Goal: Task Accomplishment & Management: Manage account settings

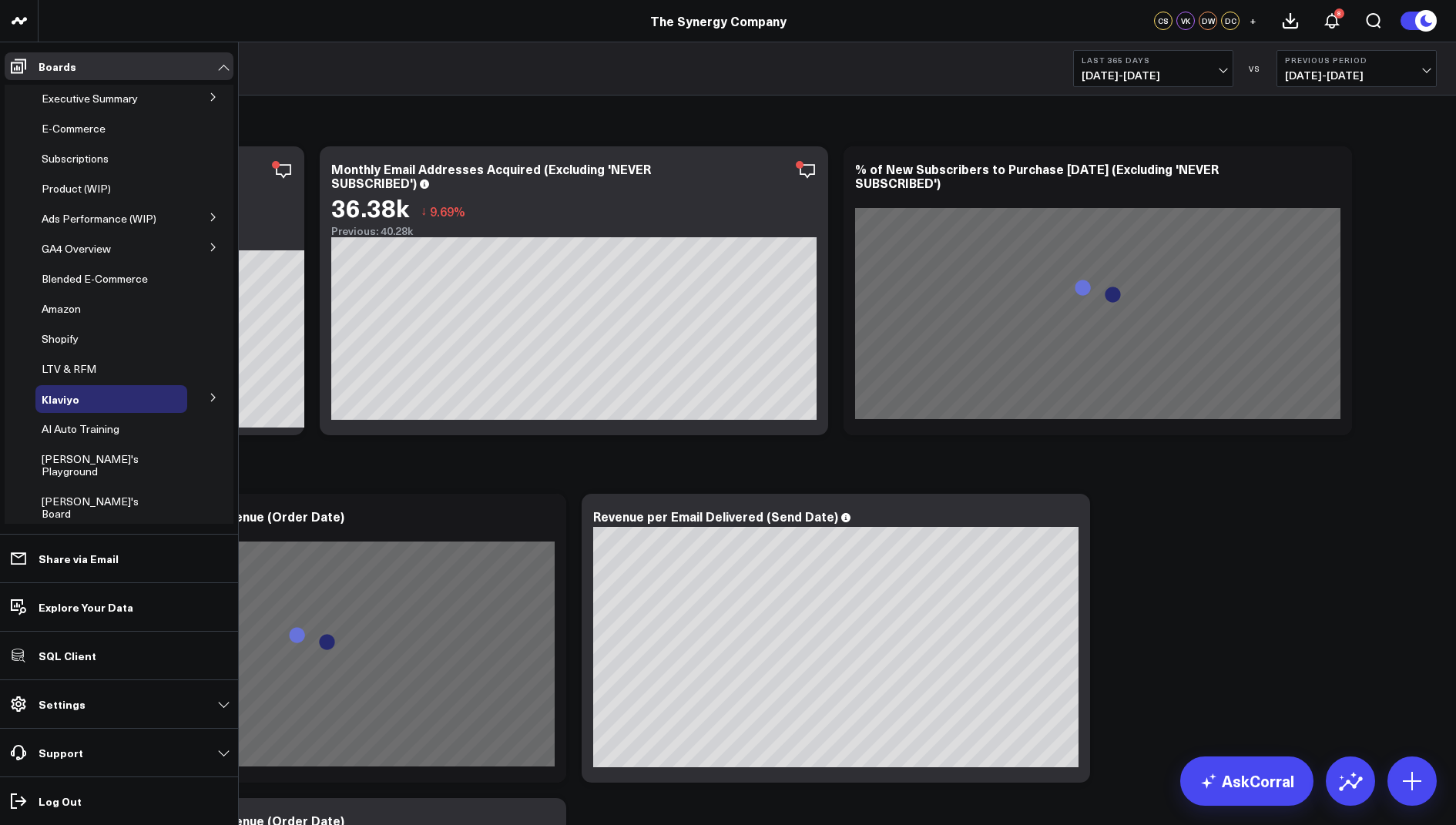
click at [207, 103] on button at bounding box center [213, 97] width 40 height 23
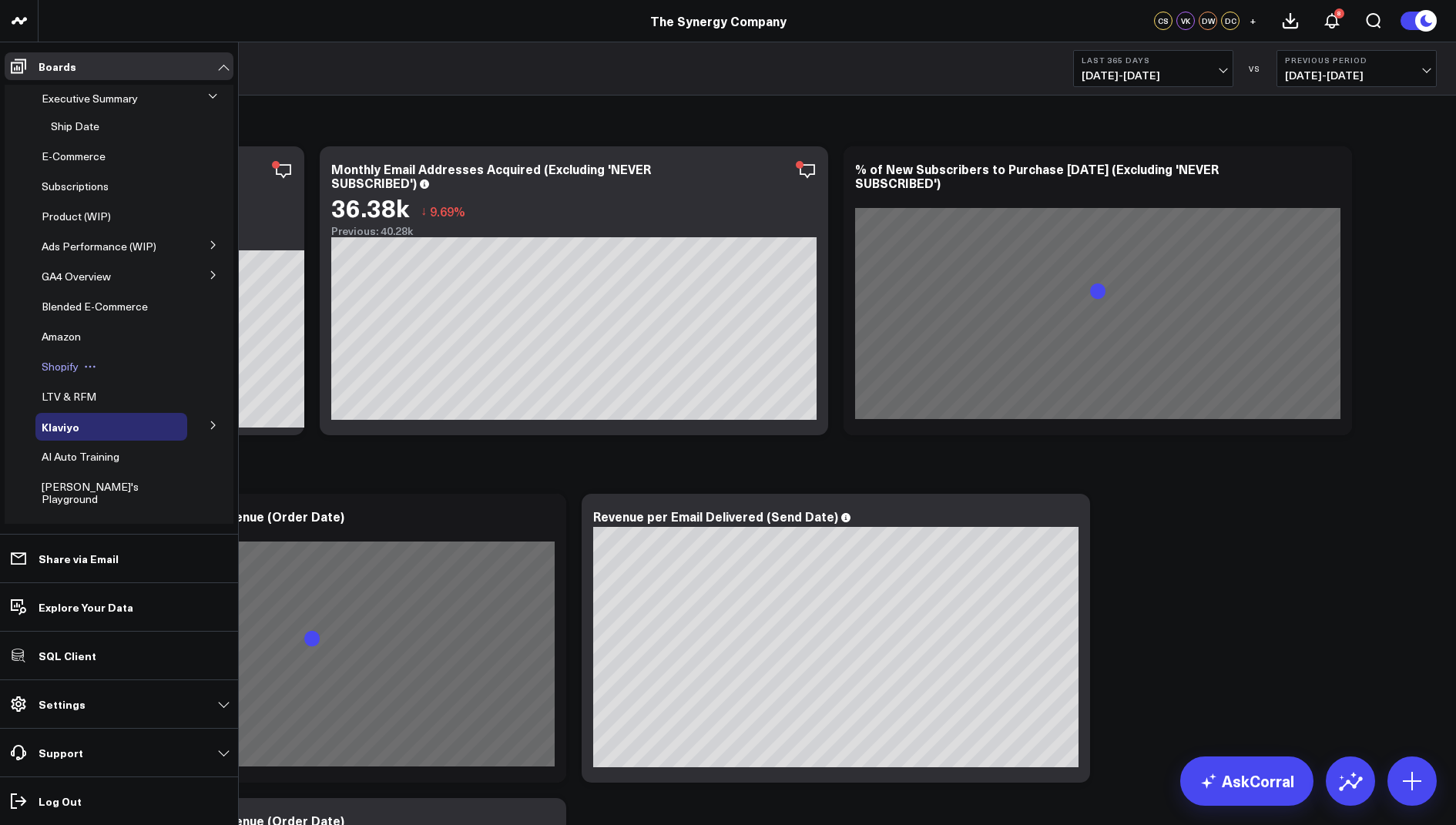
scroll to position [212, 0]
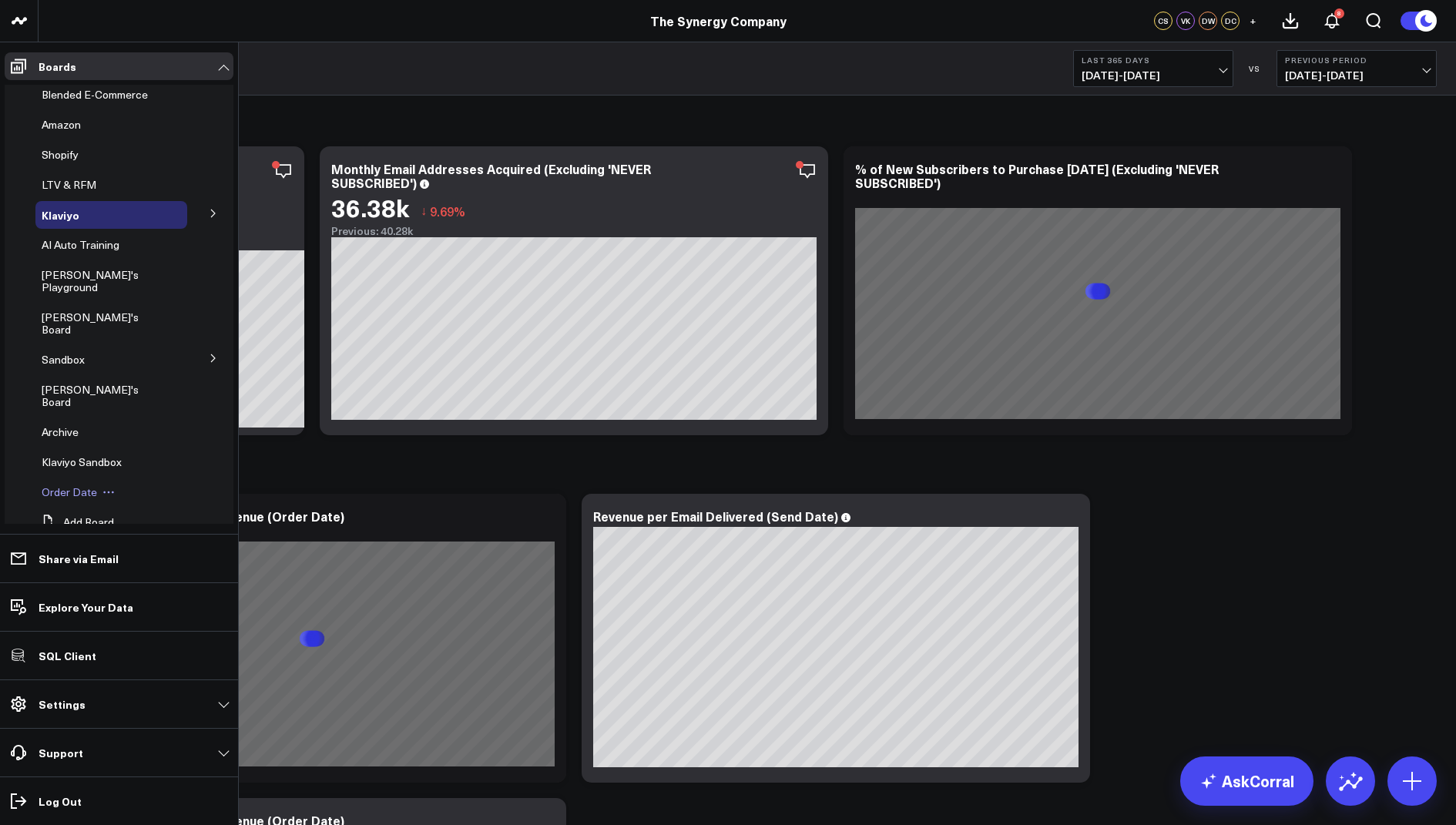
click at [67, 485] on span "Order Date" at bounding box center [69, 492] width 56 height 14
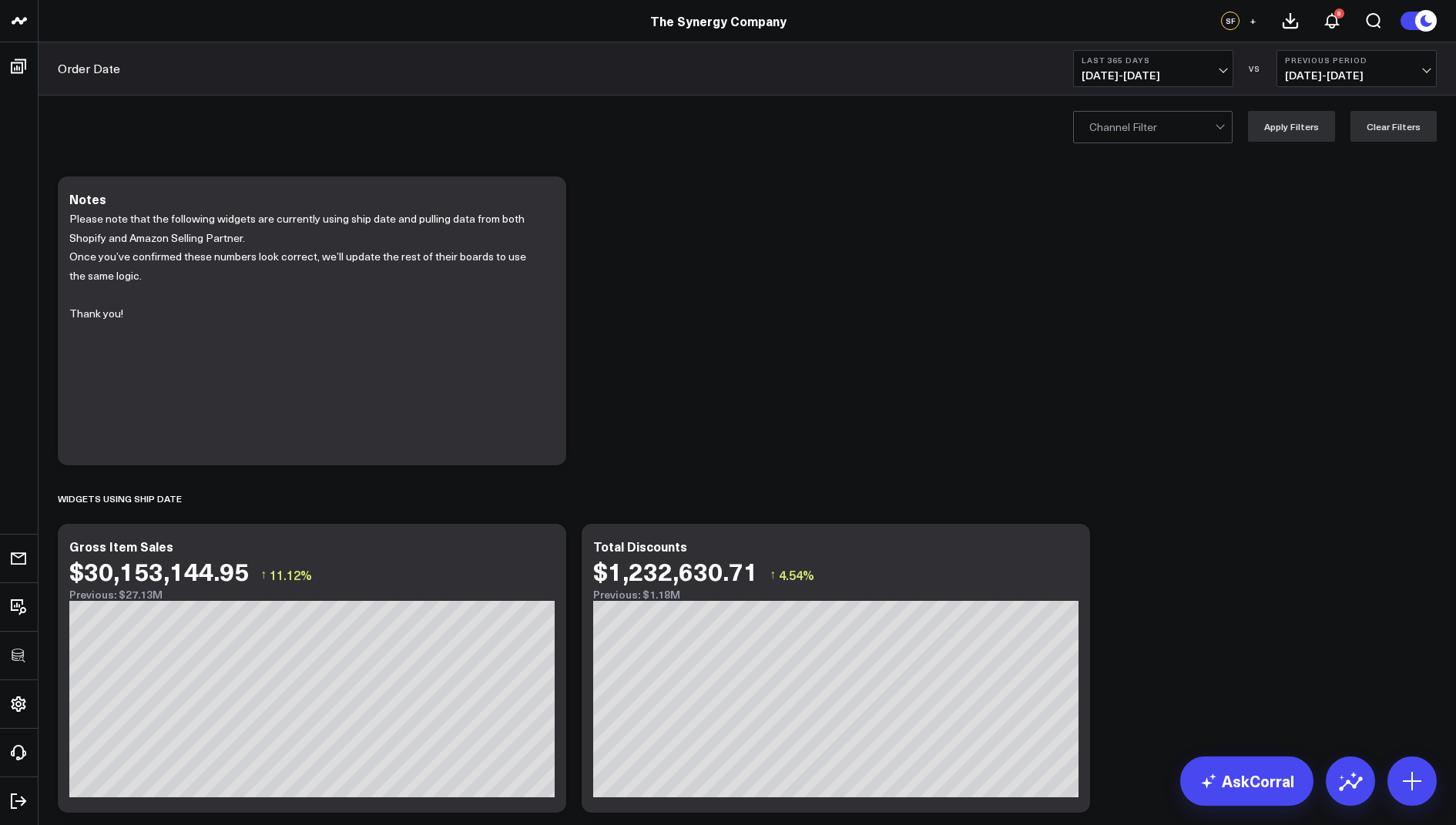
scroll to position [93, 0]
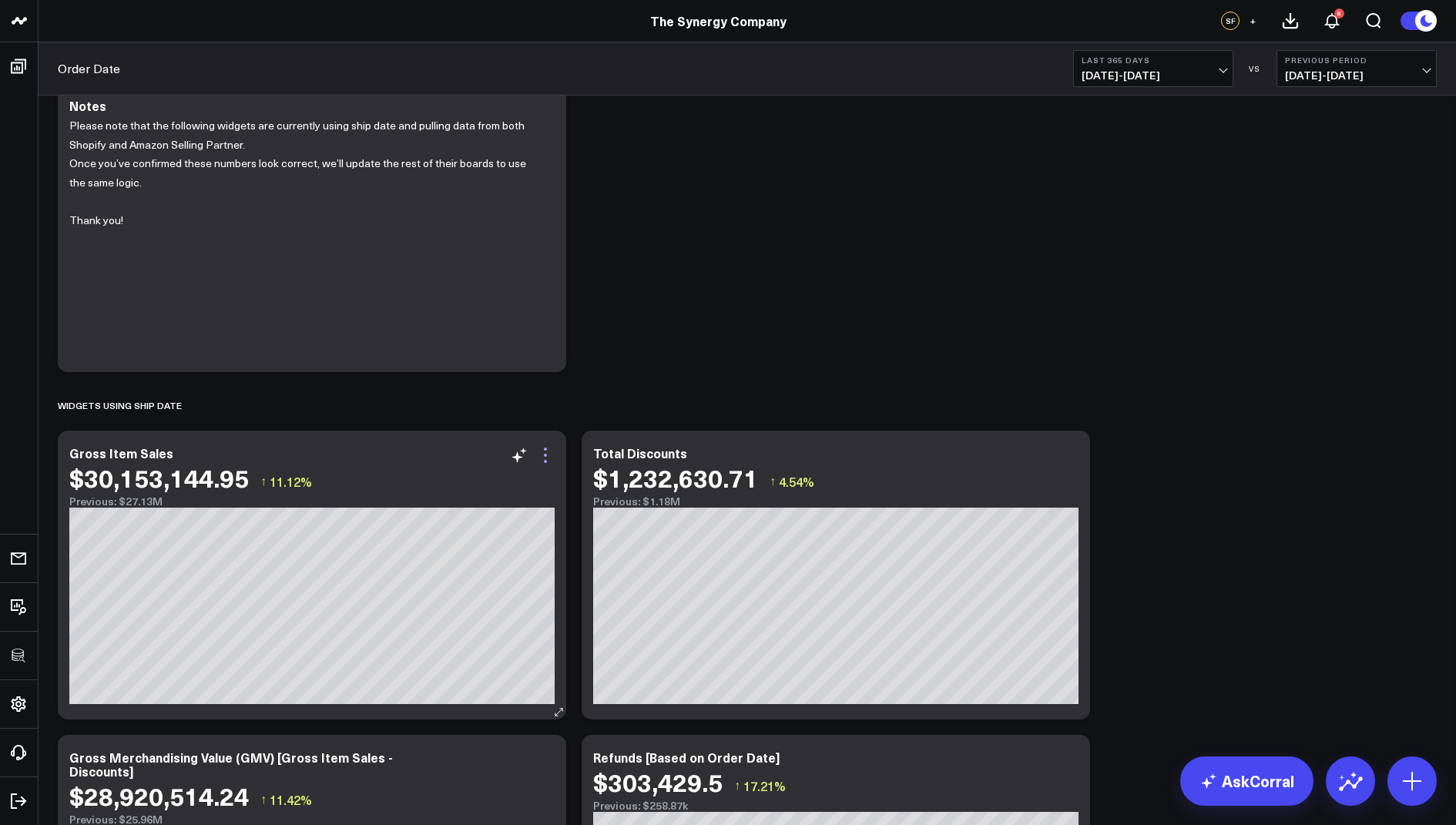
click at [547, 457] on icon at bounding box center [545, 456] width 19 height 19
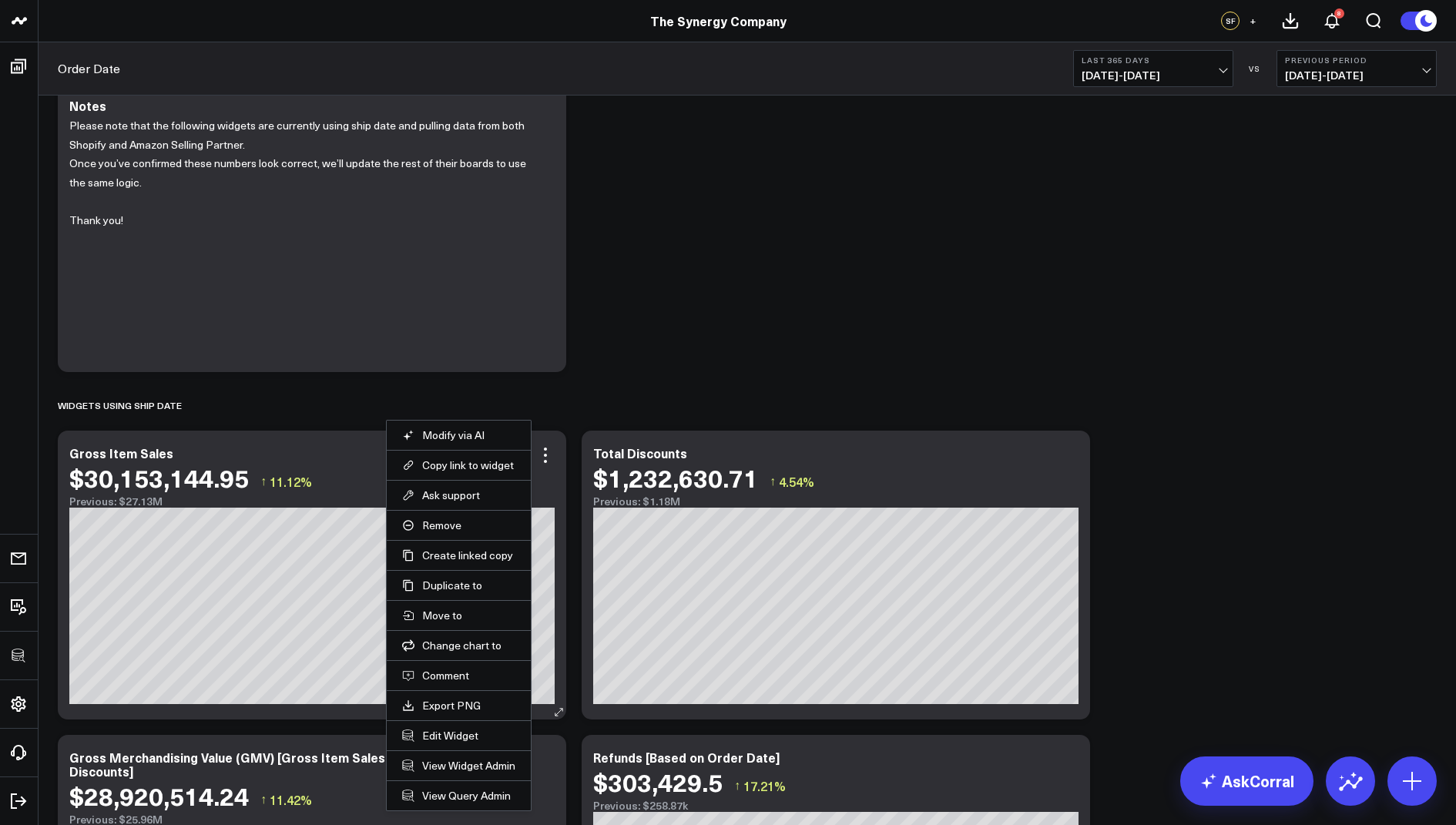
click at [446, 741] on li "Edit Widget" at bounding box center [458, 735] width 144 height 30
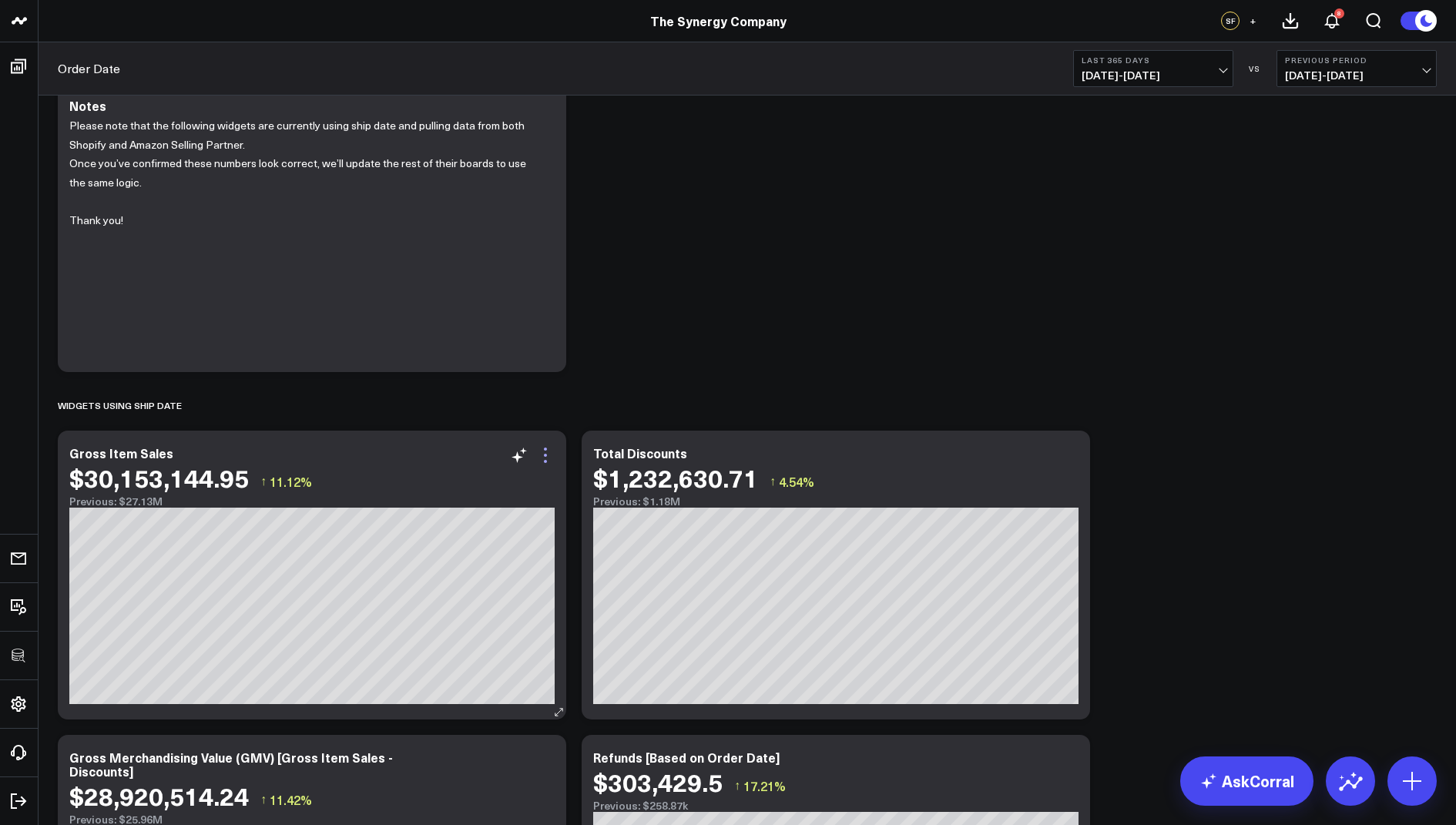
click at [545, 452] on icon at bounding box center [545, 456] width 19 height 19
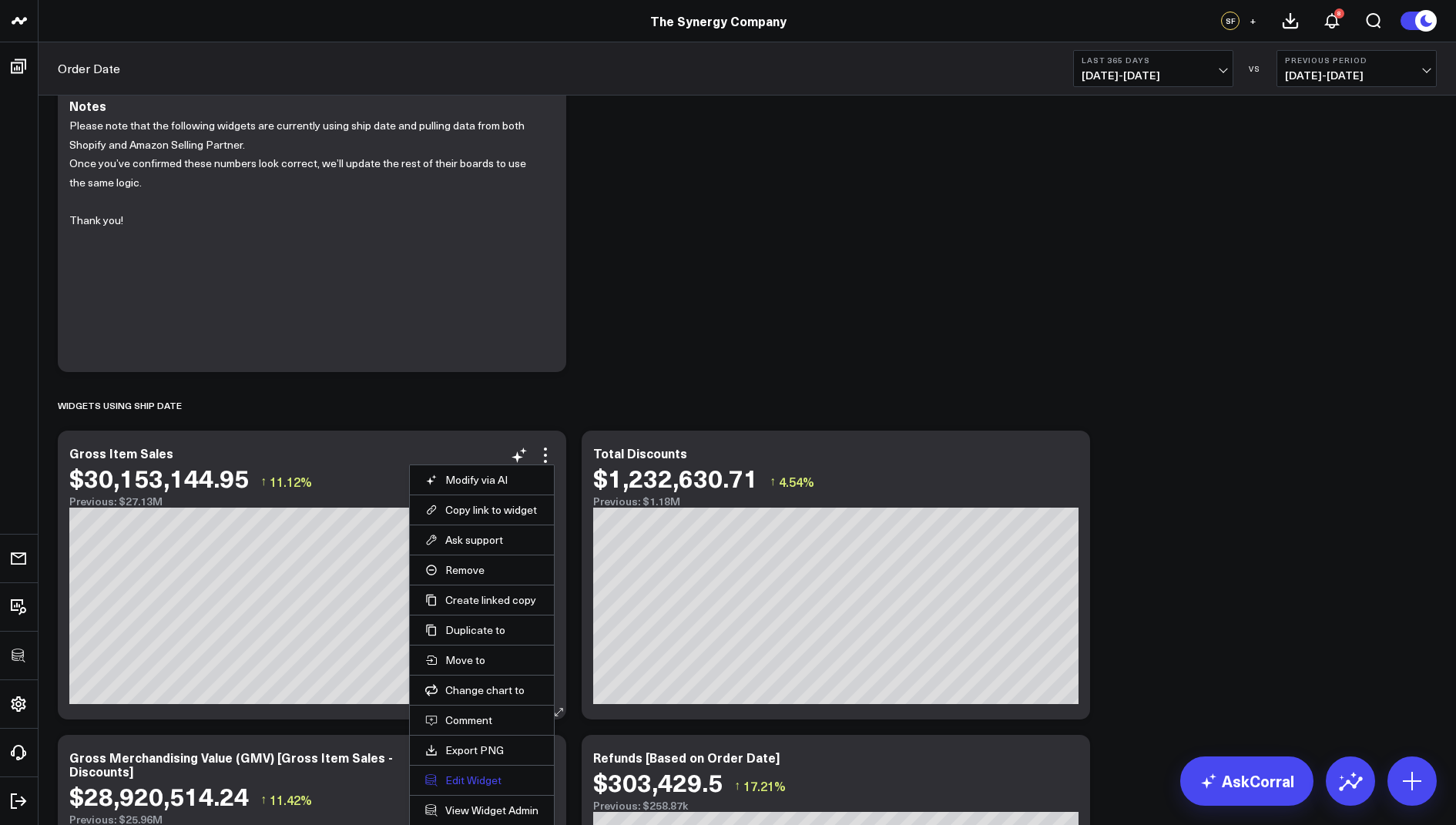
click at [462, 776] on button "Edit Widget" at bounding box center [481, 780] width 113 height 13
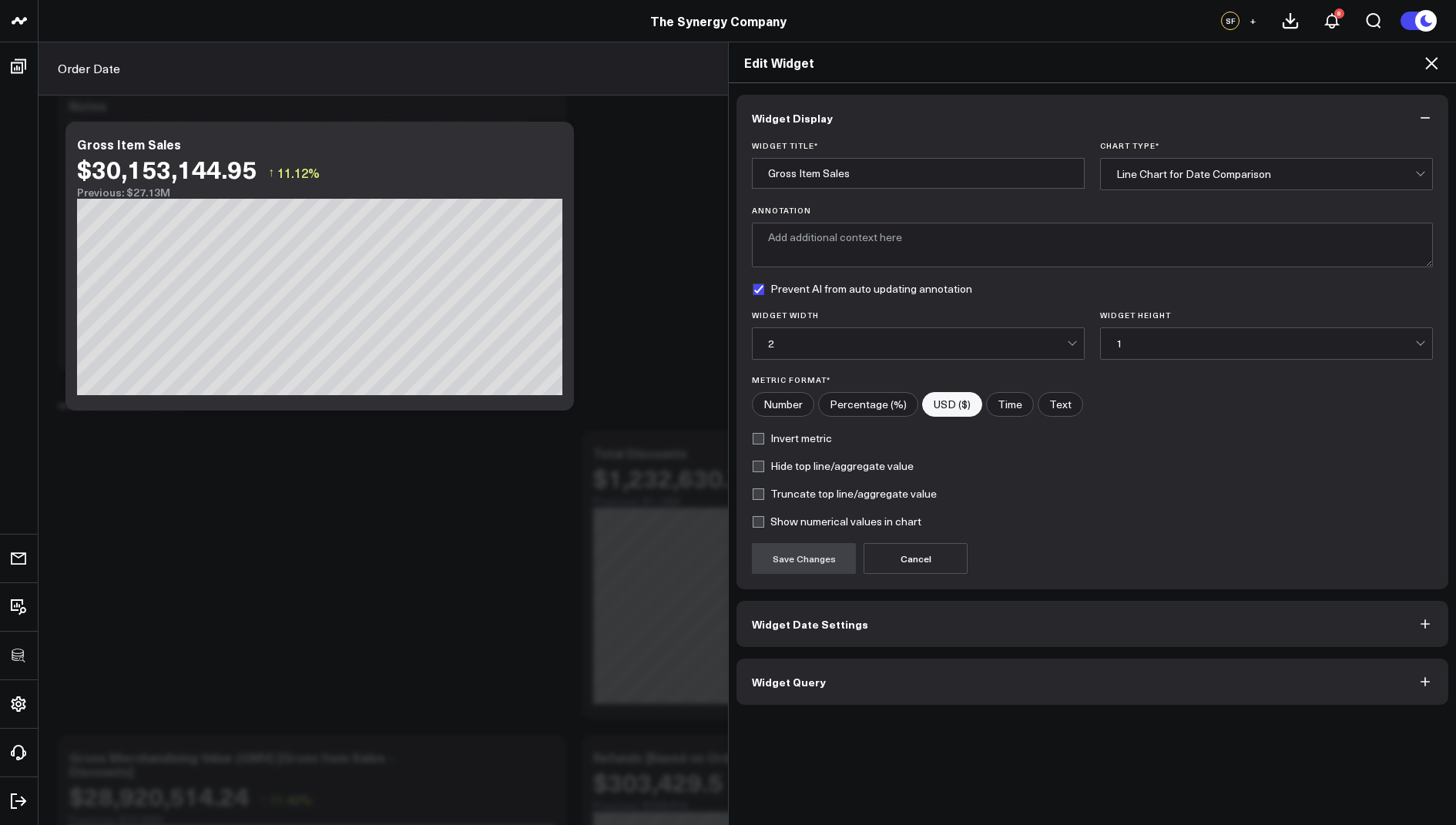
click at [781, 676] on span "Widget Query" at bounding box center [789, 682] width 74 height 13
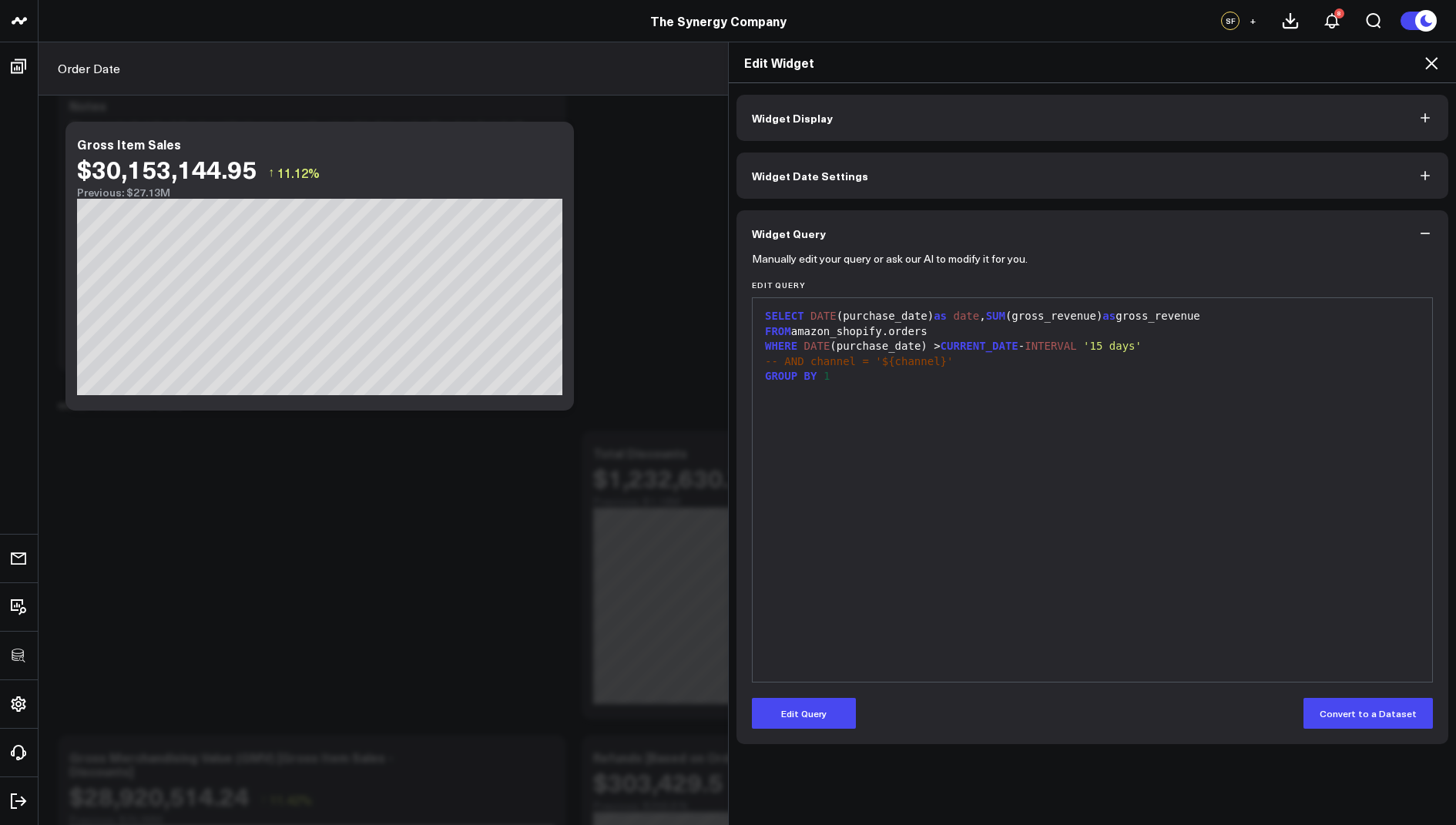
click at [1434, 65] on icon at bounding box center [1432, 64] width 13 height 13
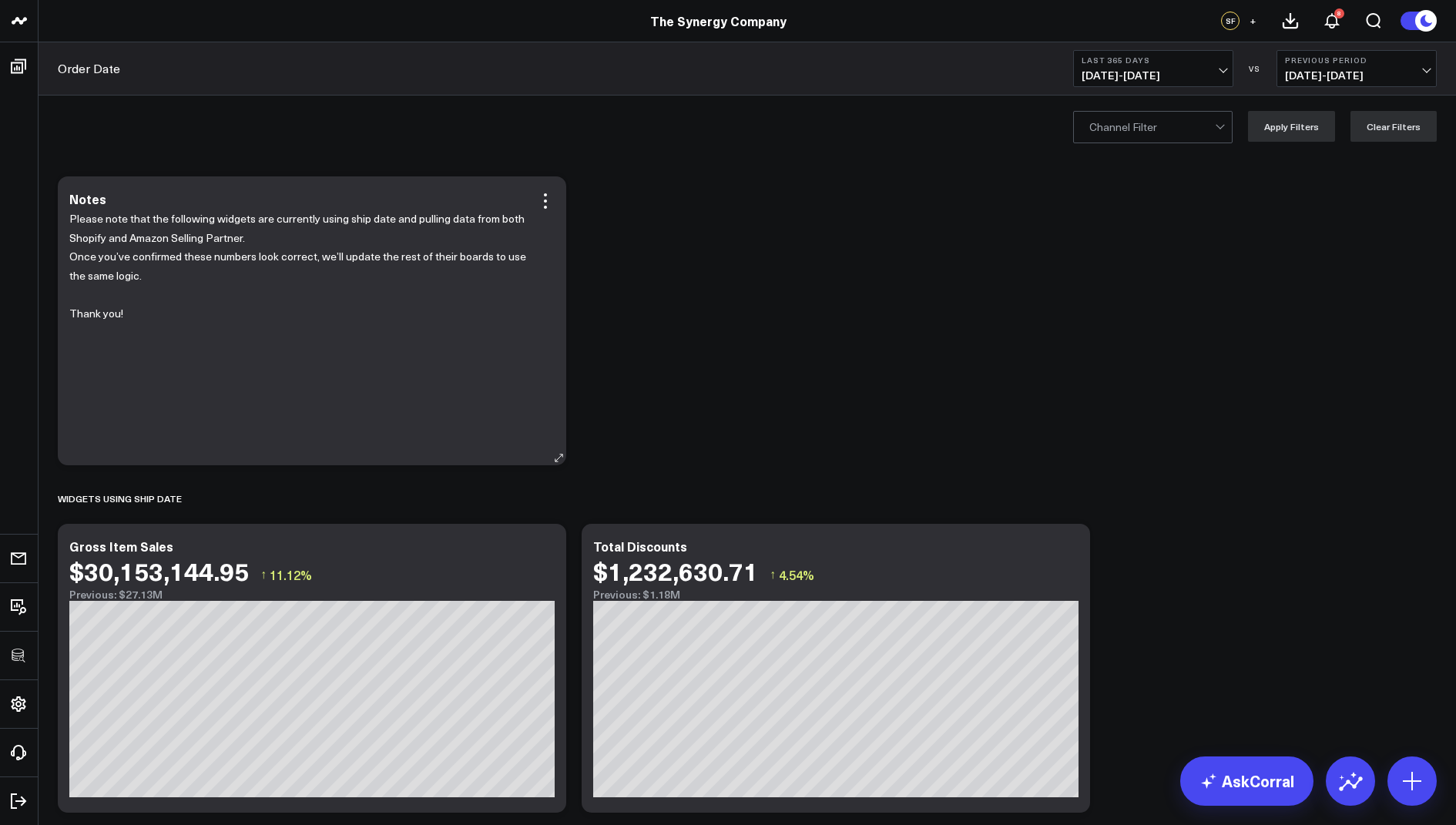
scroll to position [164, 0]
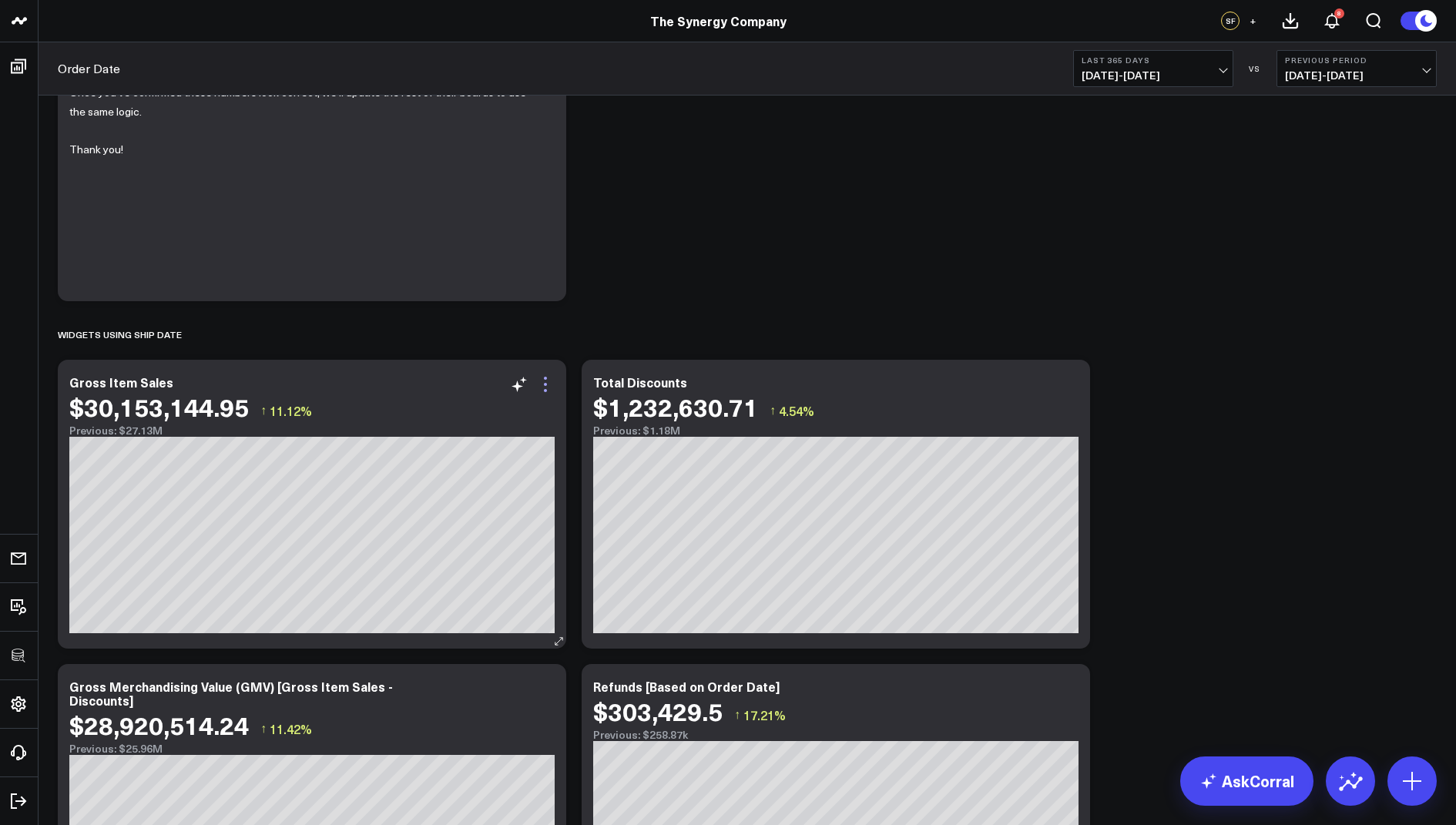
click at [541, 386] on icon at bounding box center [545, 385] width 19 height 19
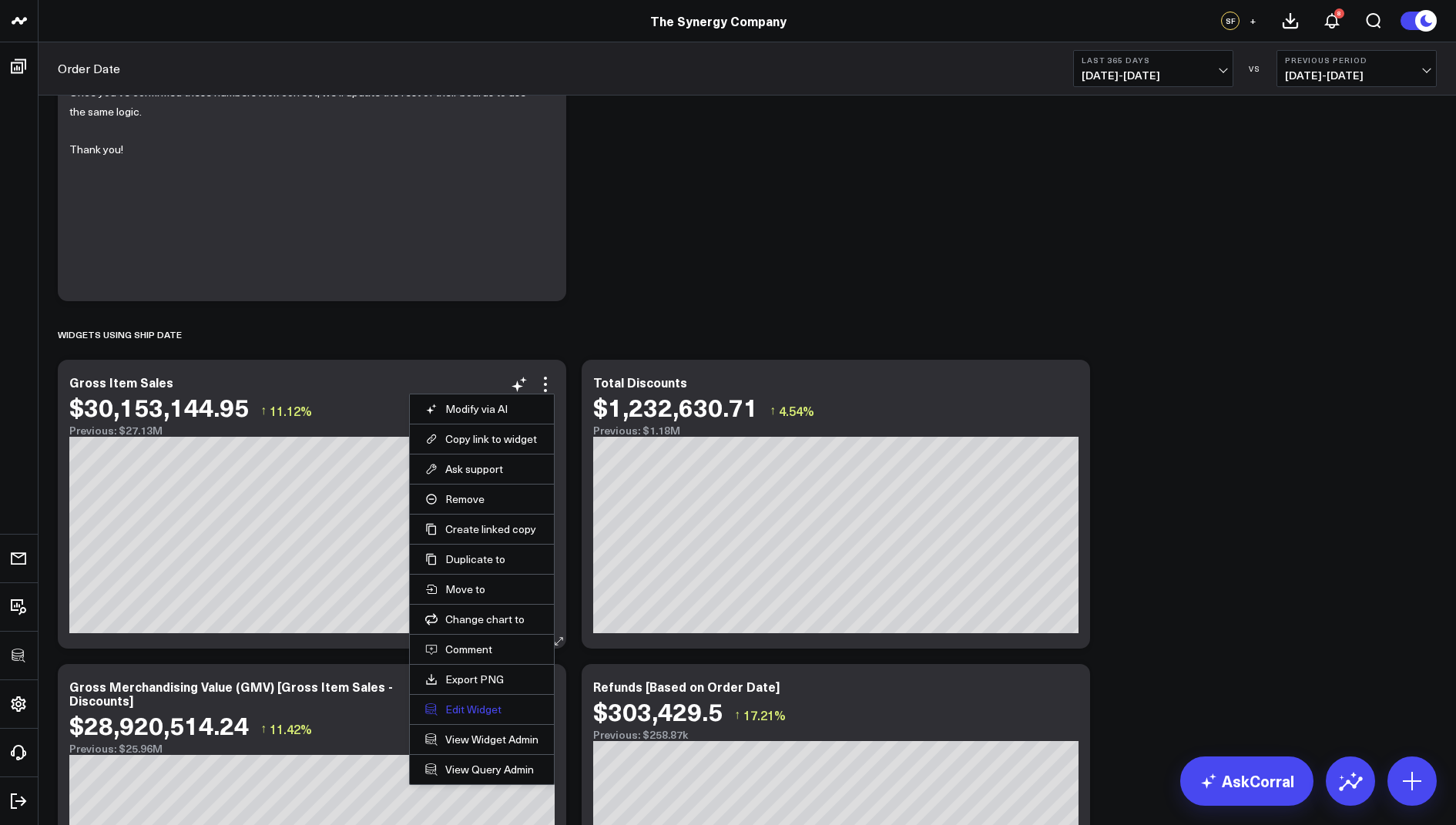
click at [463, 705] on button "Edit Widget" at bounding box center [481, 709] width 113 height 13
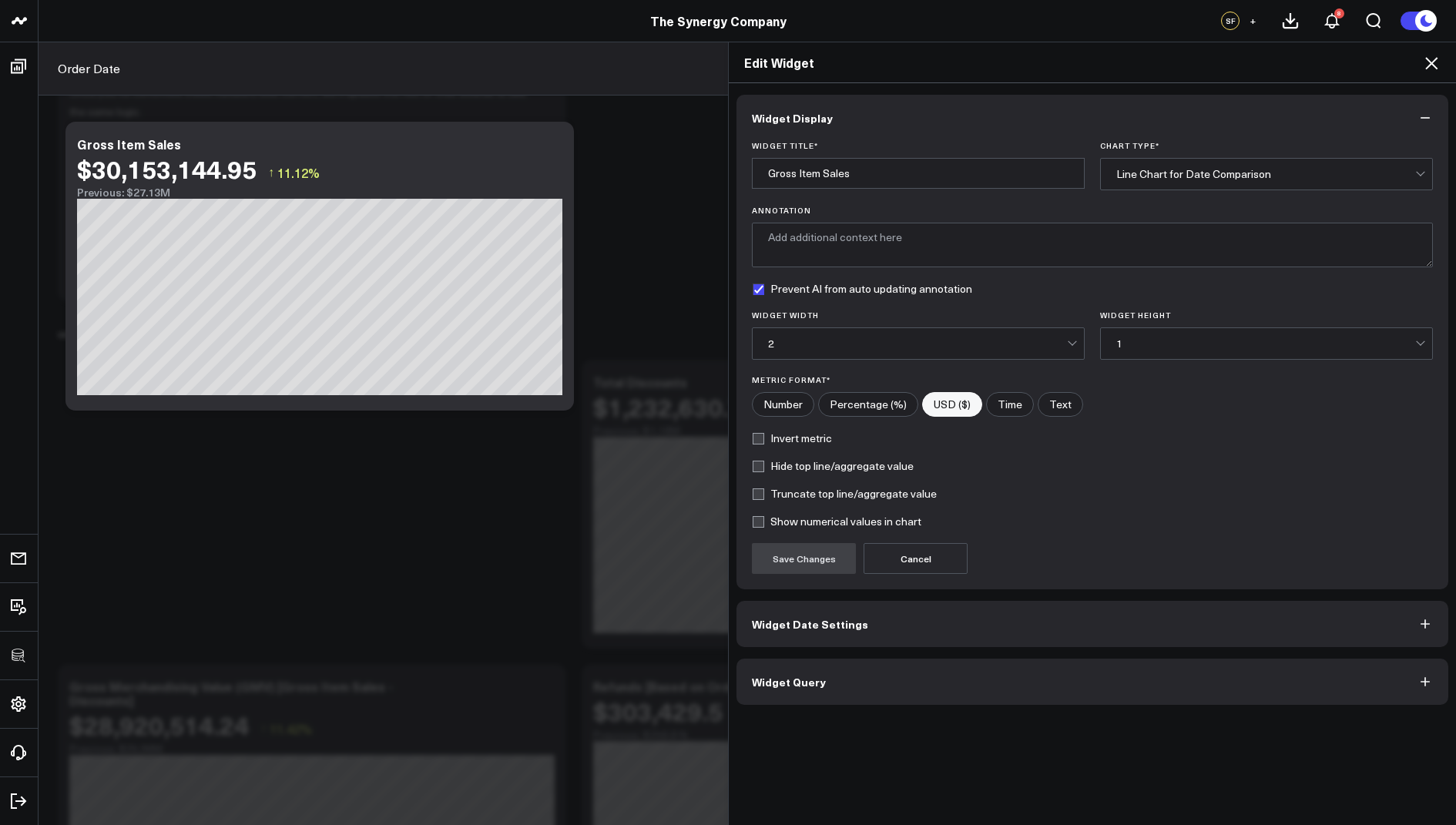
click at [778, 677] on span "Widget Query" at bounding box center [789, 682] width 74 height 13
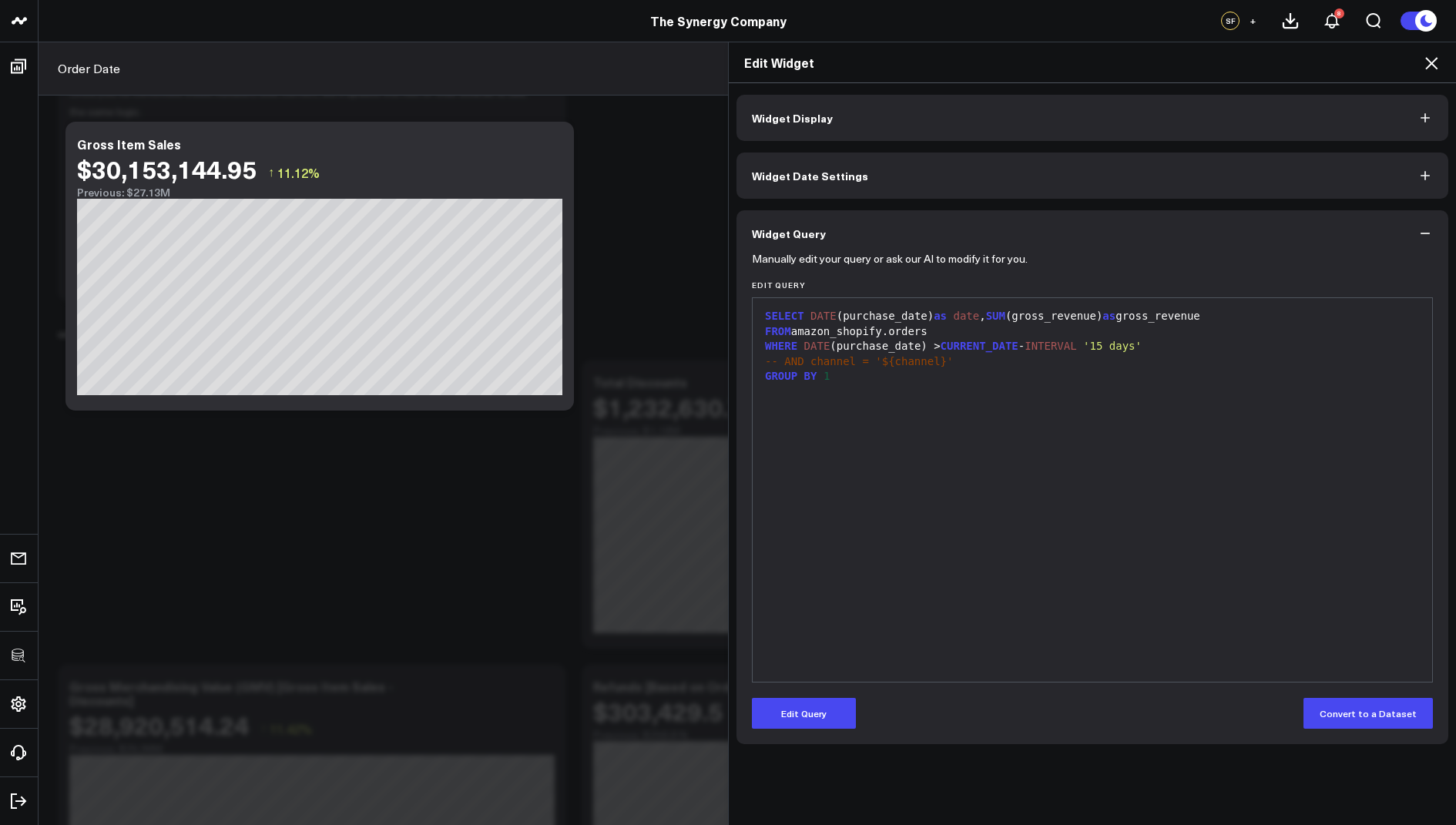
click at [1434, 61] on icon at bounding box center [1432, 64] width 13 height 13
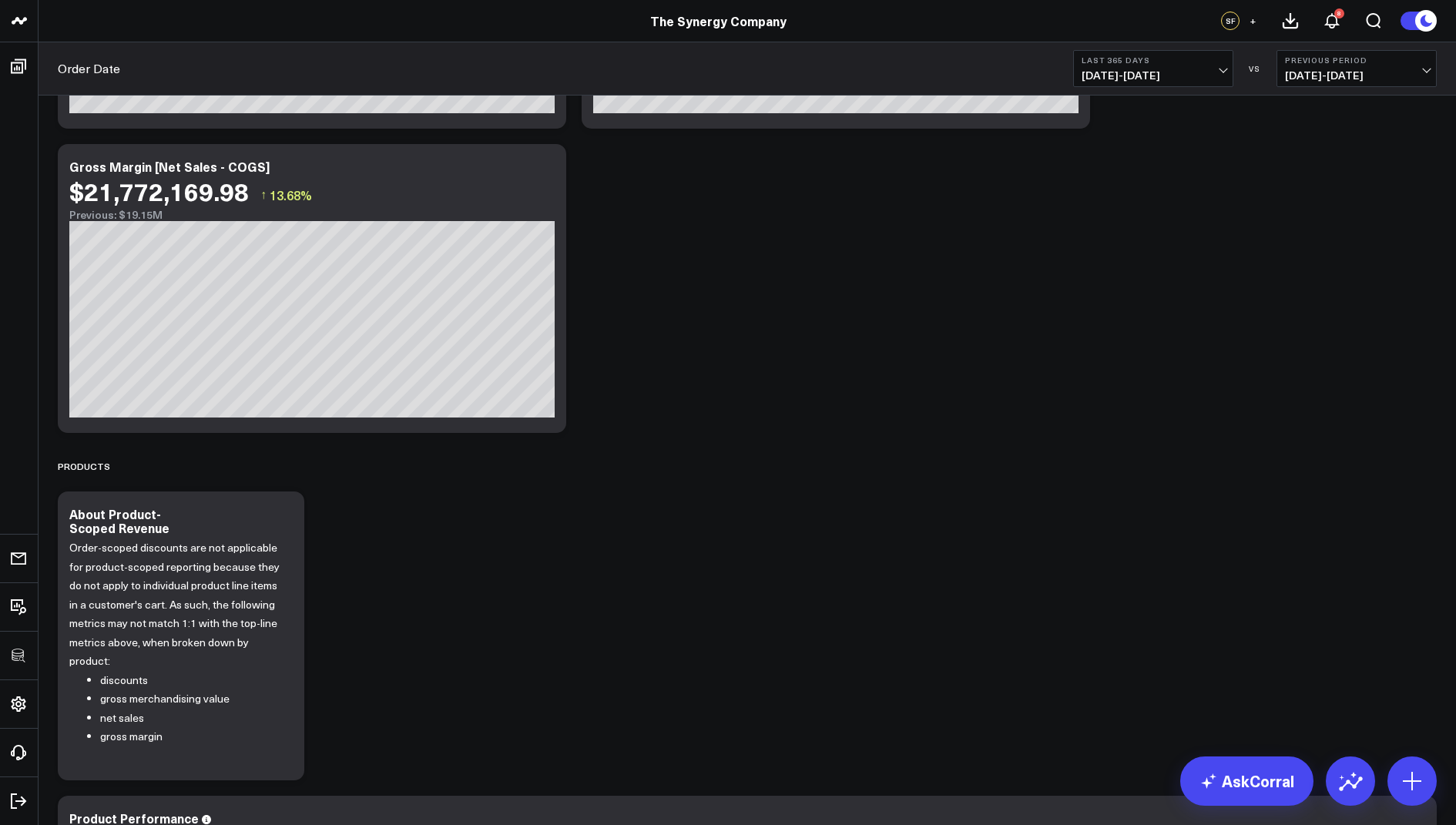
scroll to position [1652, 0]
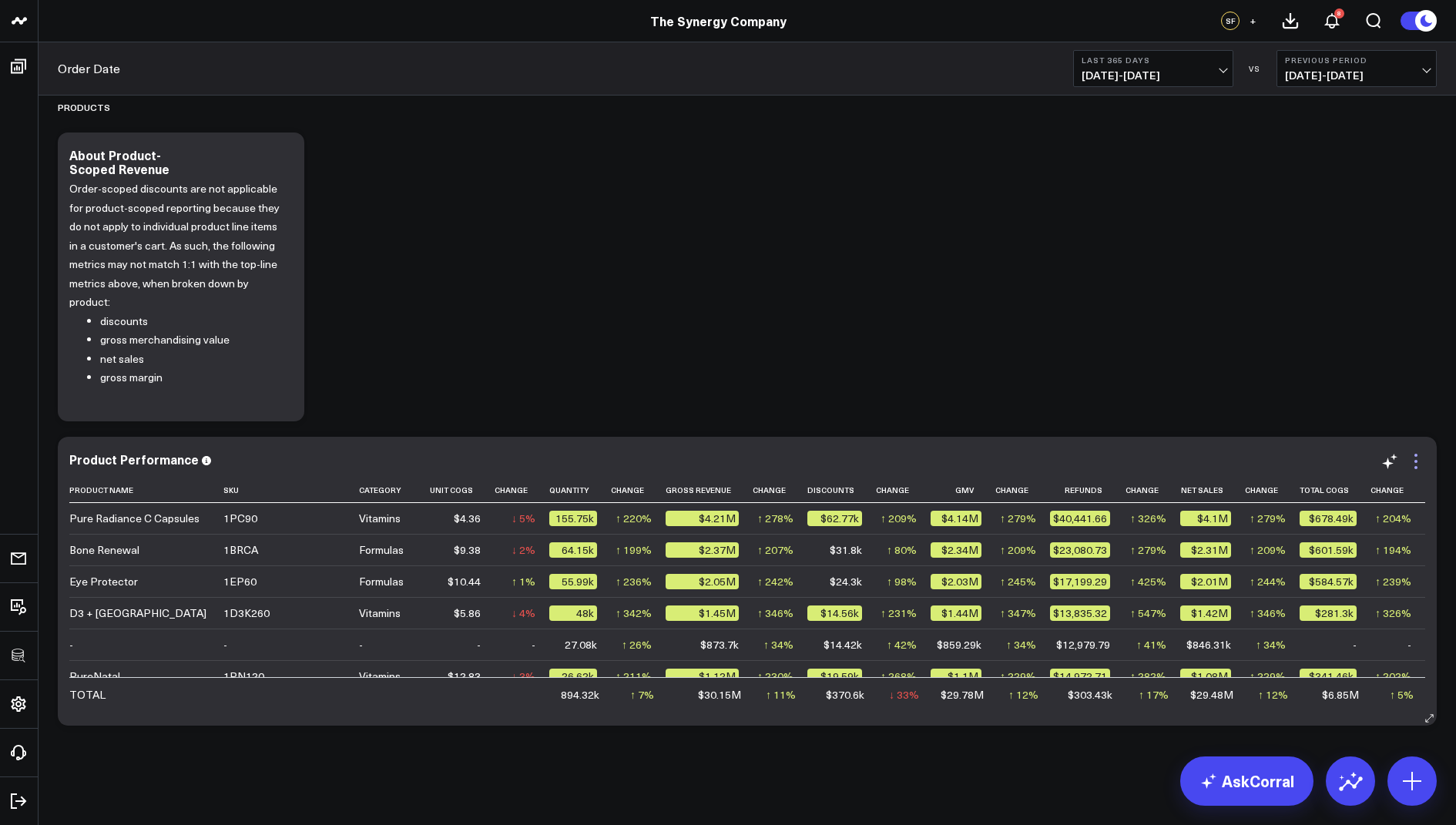
click at [1410, 456] on icon at bounding box center [1416, 461] width 19 height 19
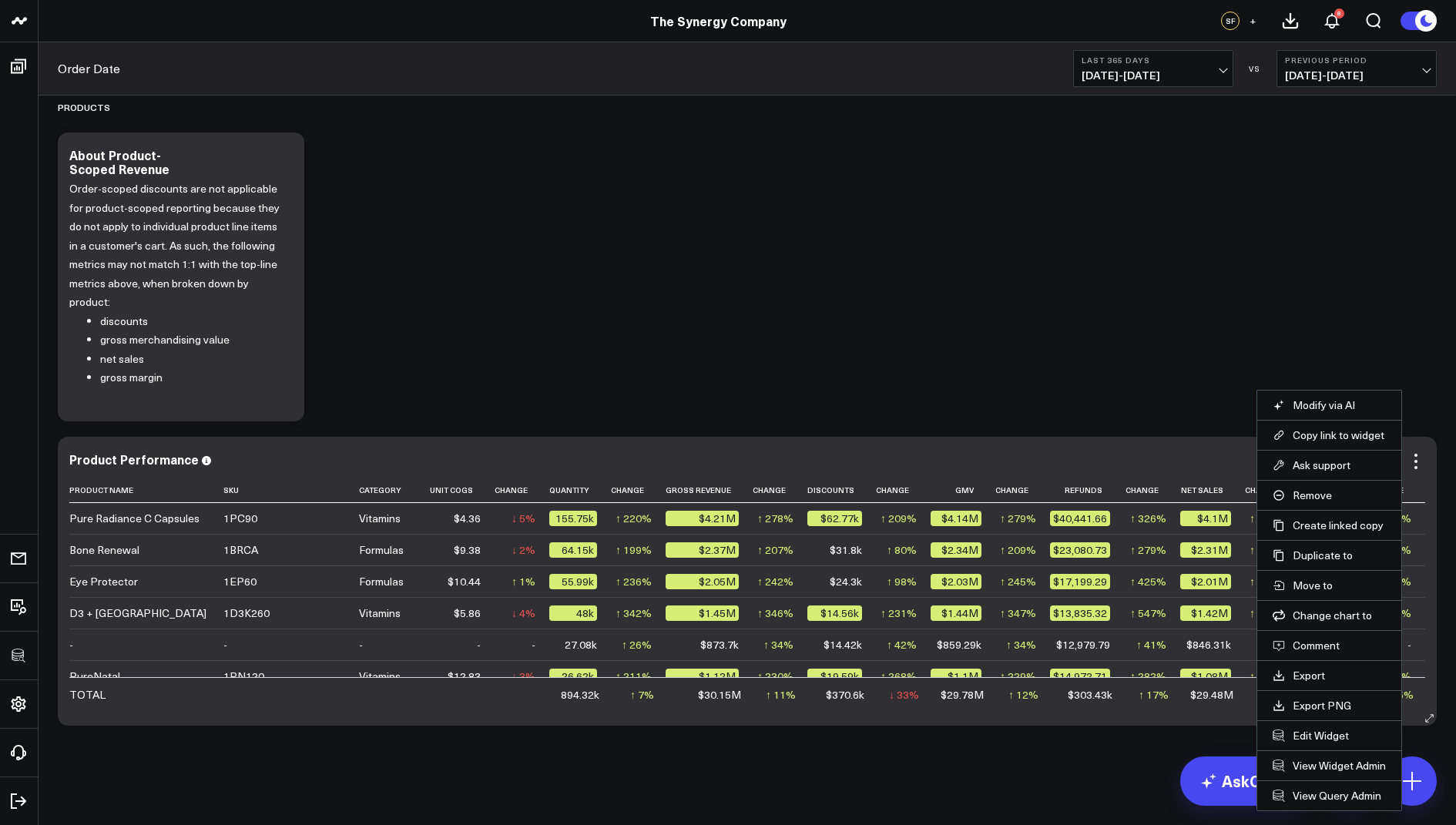
click at [1321, 724] on li "Edit Widget" at bounding box center [1329, 735] width 144 height 30
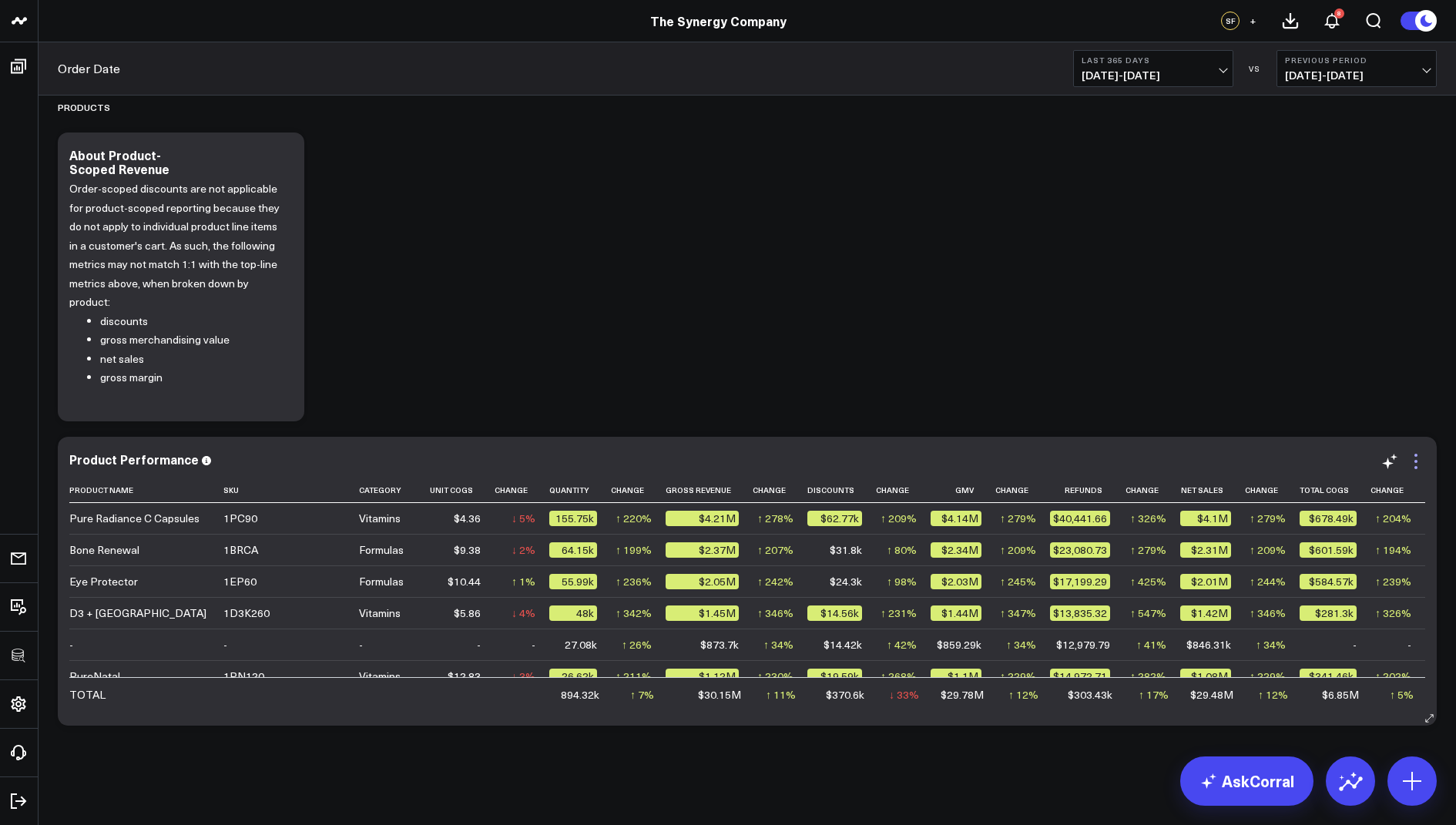
click at [1417, 463] on icon at bounding box center [1416, 461] width 19 height 19
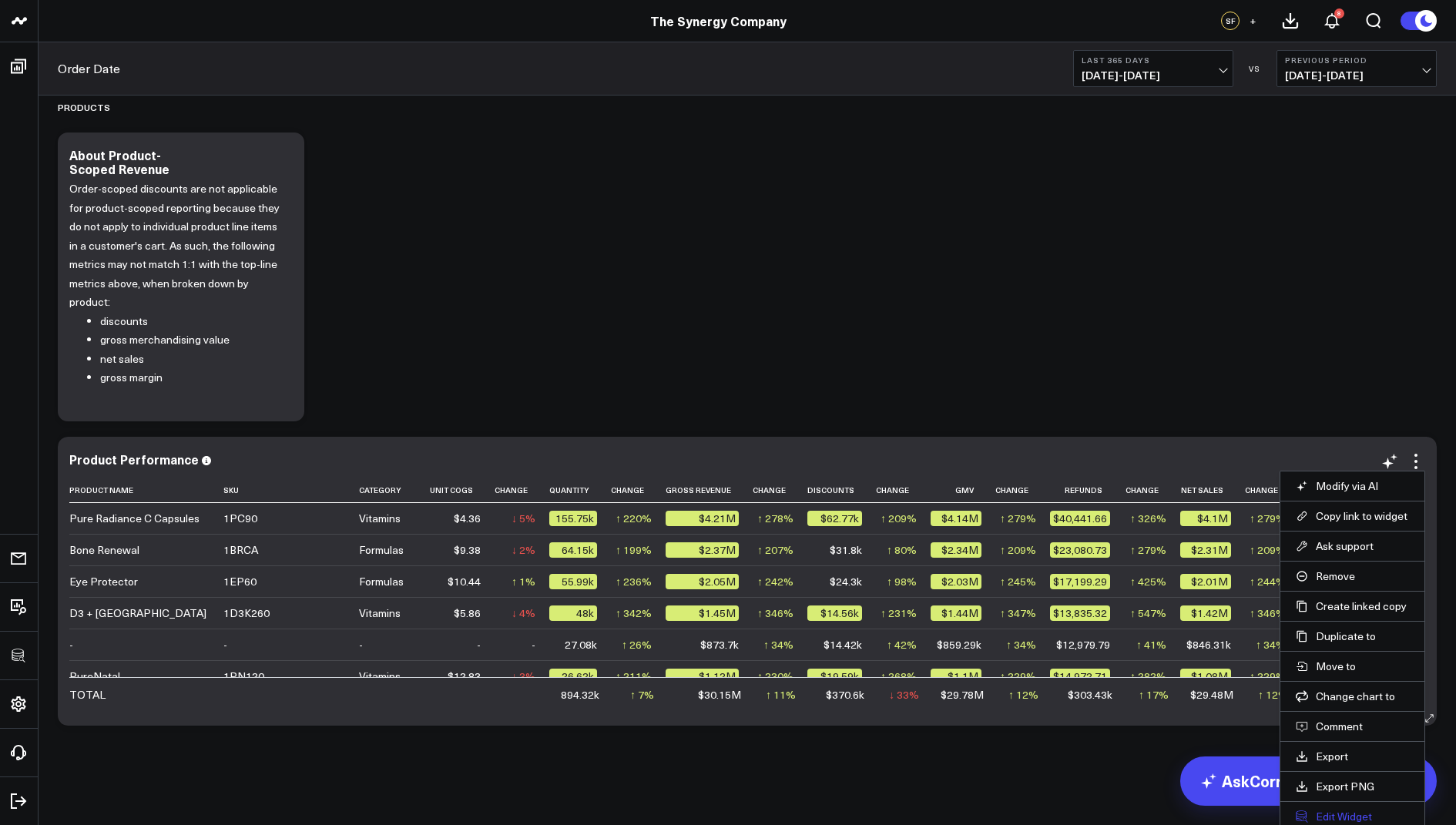
click at [1318, 810] on button "Edit Widget" at bounding box center [1352, 816] width 113 height 13
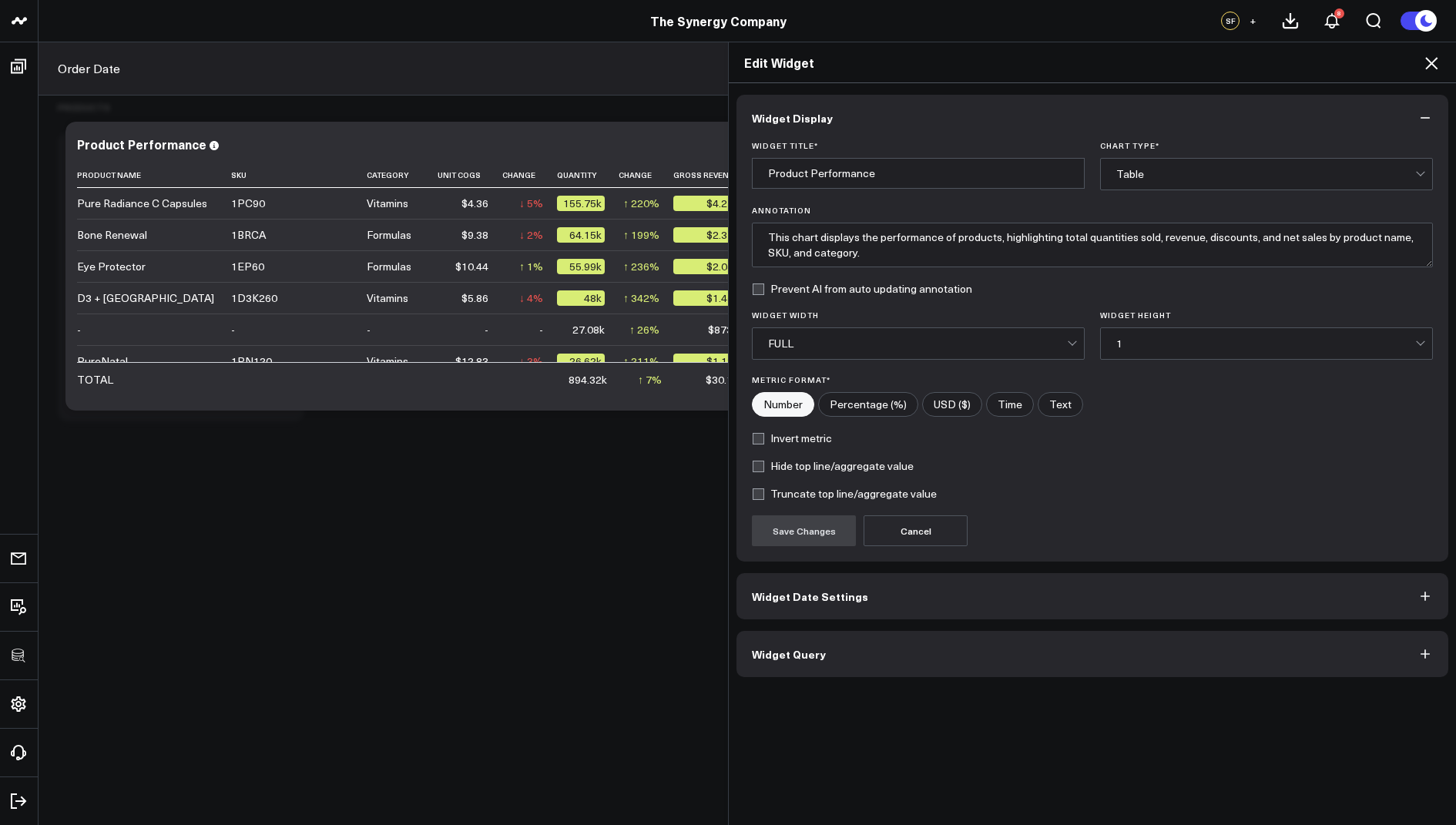
click at [776, 670] on button "Widget Query" at bounding box center [1093, 655] width 712 height 47
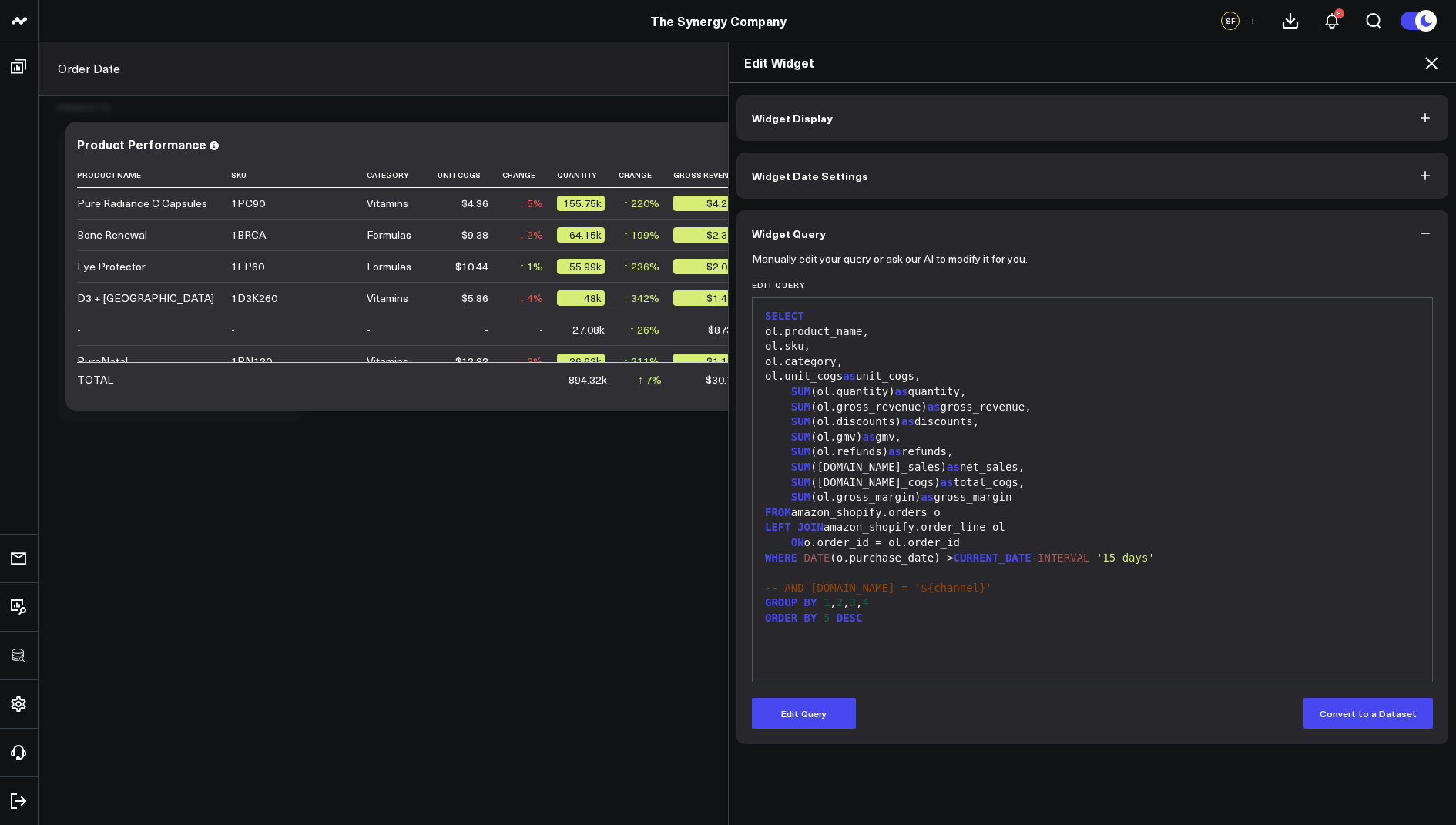
click at [1429, 57] on icon at bounding box center [1431, 63] width 19 height 19
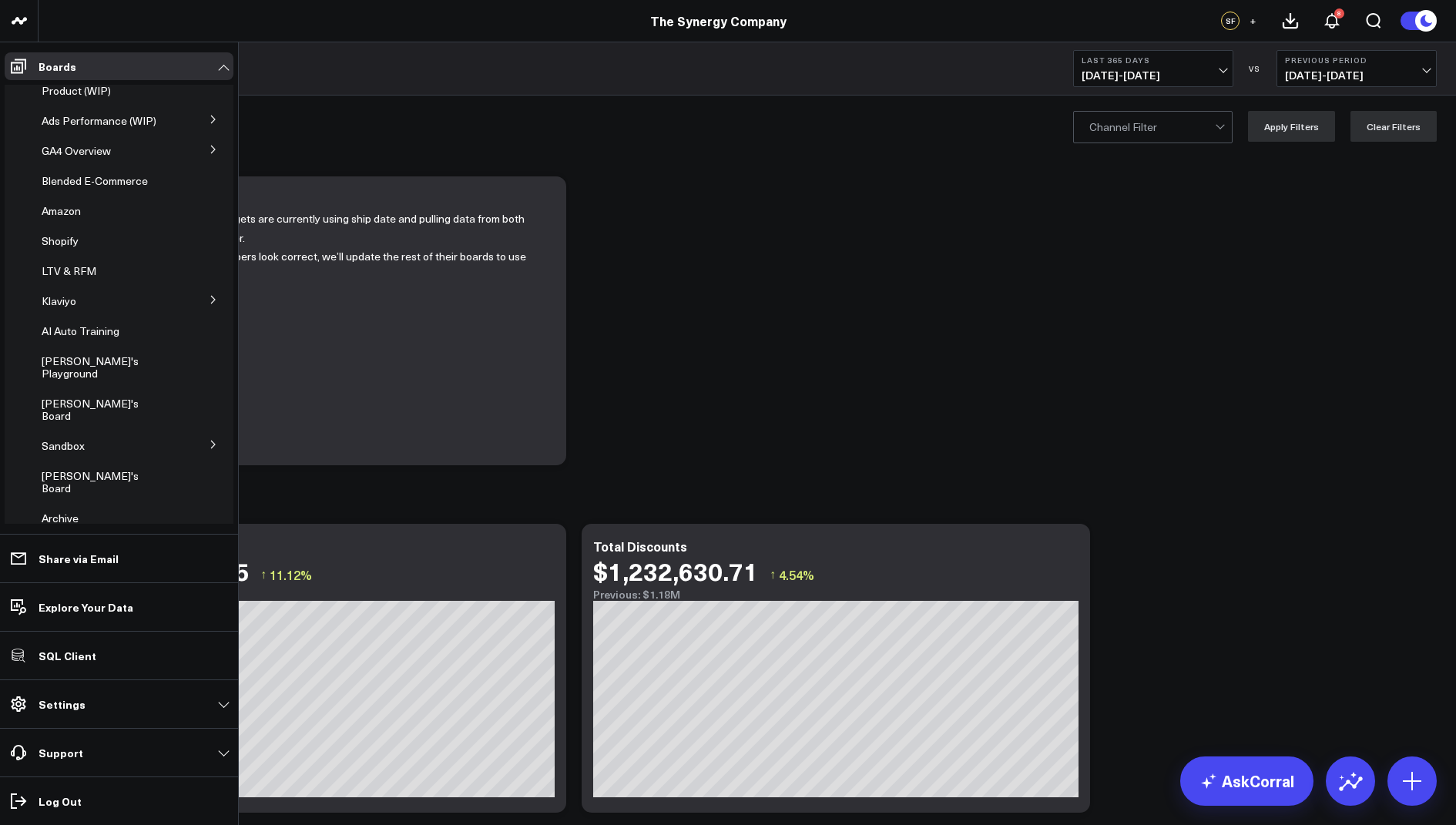
scroll to position [210, 0]
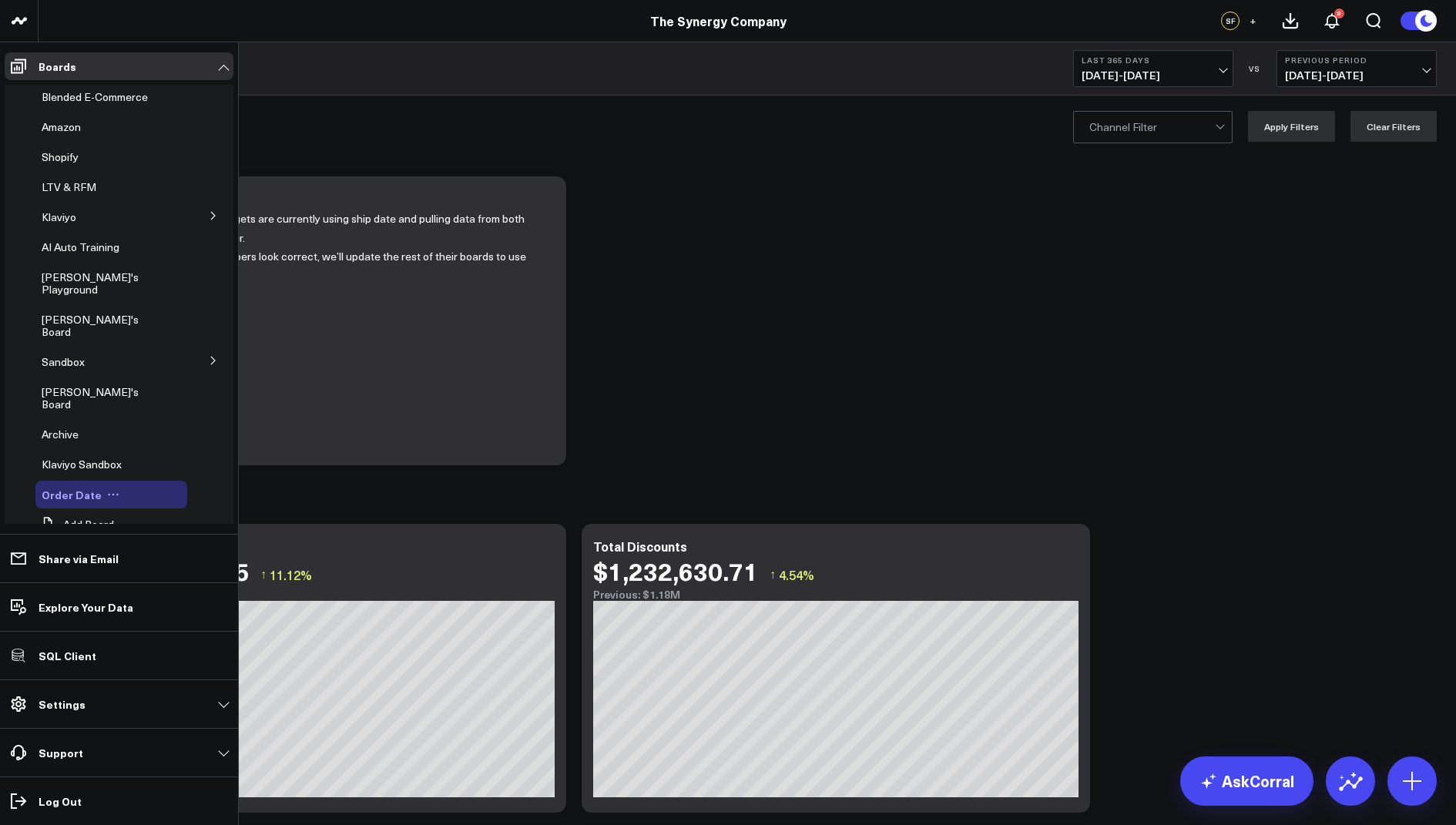
click at [107, 489] on icon at bounding box center [113, 495] width 13 height 13
click at [167, 477] on button "Edit Name" at bounding box center [179, 478] width 125 height 30
click at [74, 484] on input "Order Date" at bounding box center [114, 495] width 146 height 22
type input "Purchase Date"
click at [195, 489] on icon at bounding box center [201, 495] width 13 height 13
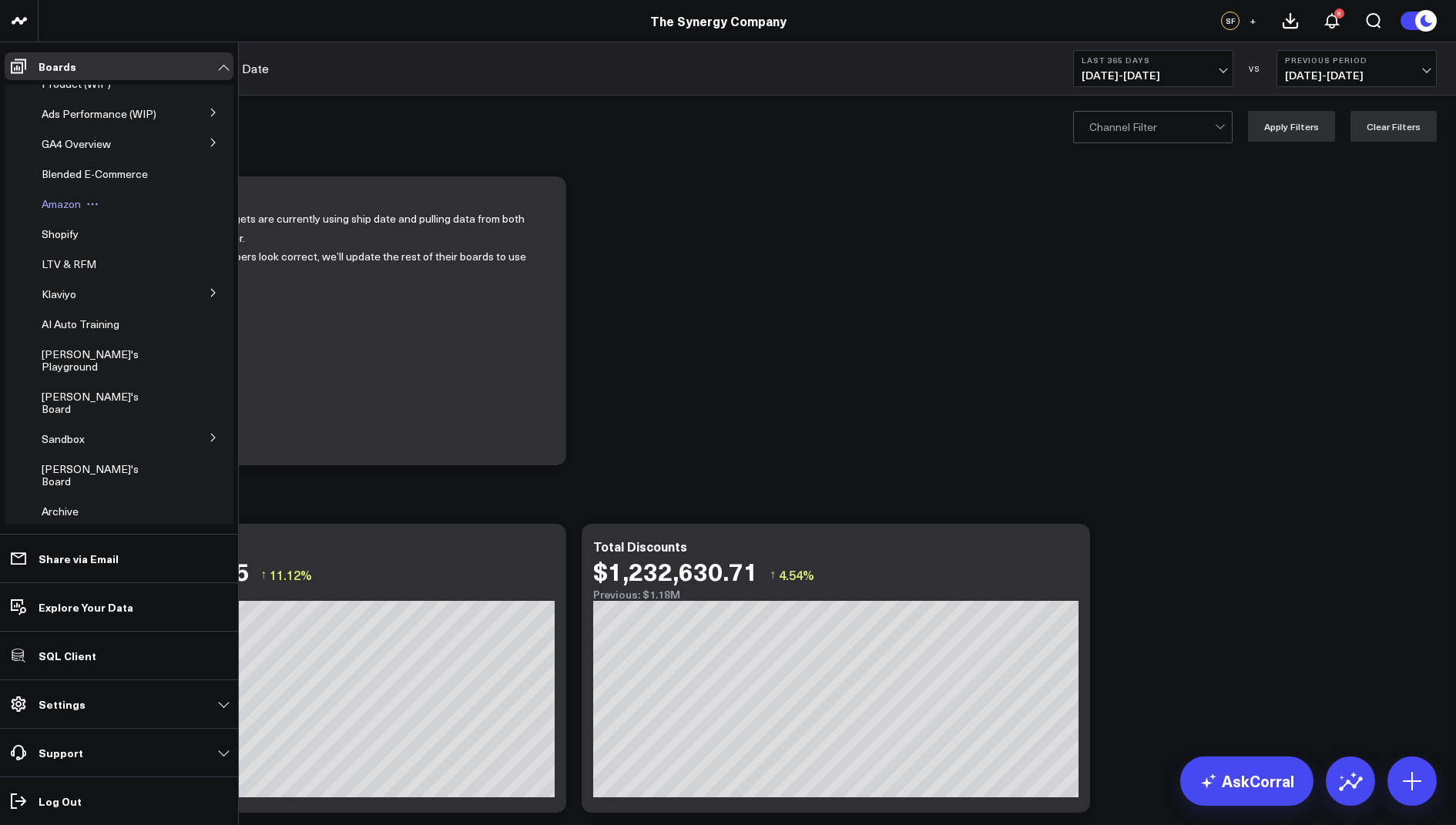
scroll to position [0, 0]
